Goal: Transaction & Acquisition: Purchase product/service

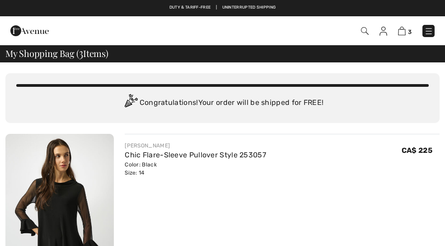
click at [381, 29] on img at bounding box center [384, 31] width 8 height 9
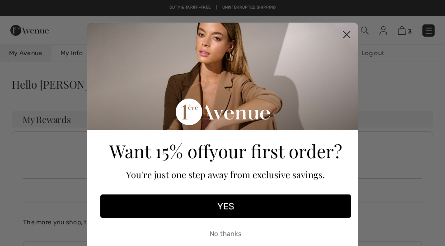
click at [343, 37] on circle "Close dialog" at bounding box center [346, 34] width 15 height 15
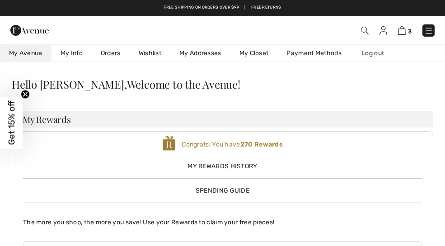
click at [178, 29] on div at bounding box center [95, 30] width 183 height 24
click at [433, 31] on img at bounding box center [429, 30] width 9 height 9
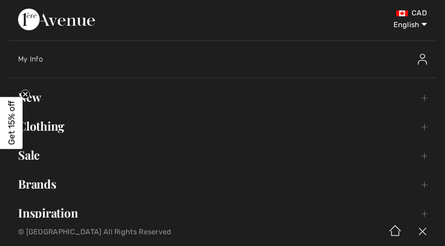
scroll to position [1, 0]
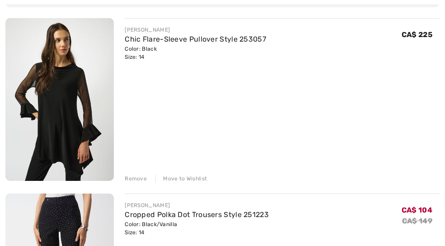
scroll to position [116, 0]
click at [77, 94] on img at bounding box center [59, 99] width 109 height 163
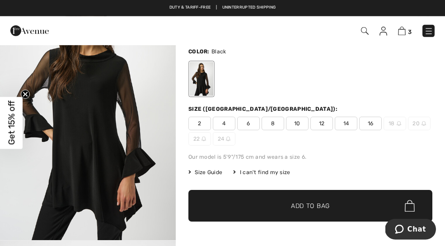
scroll to position [70, 0]
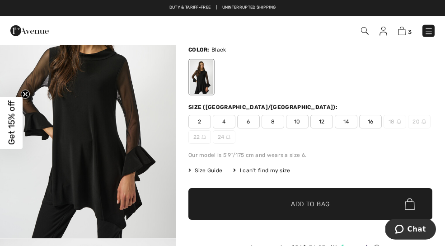
click at [210, 170] on span "Size Guide" at bounding box center [206, 170] width 34 height 8
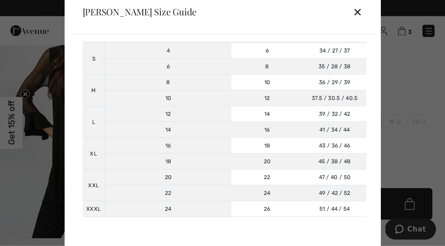
scroll to position [102, 0]
click at [357, 21] on div "✕" at bounding box center [357, 11] width 9 height 19
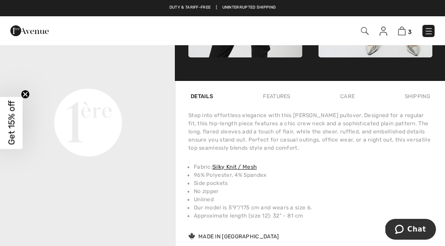
scroll to position [66, 0]
click at [123, 80] on video "Your browser does not support the video tag." at bounding box center [88, 35] width 176 height 88
click at [151, 80] on video "Your browser does not support the video tag." at bounding box center [88, 35] width 176 height 88
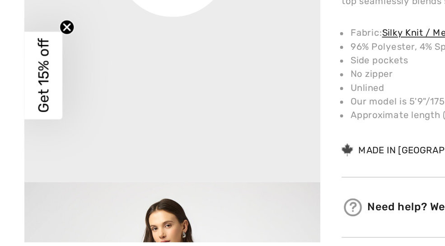
scroll to position [587, 0]
